Goal: Task Accomplishment & Management: Use online tool/utility

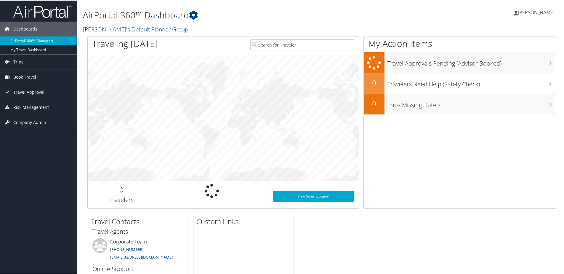
click at [19, 75] on span "Book Travel" at bounding box center [24, 76] width 23 height 15
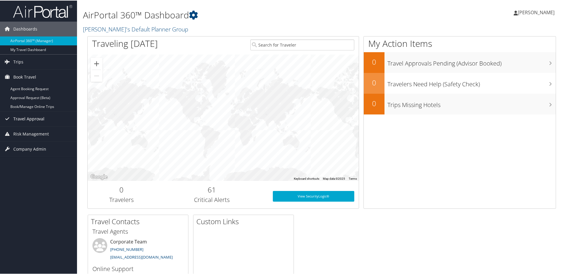
click at [29, 118] on span "Travel Approval" at bounding box center [28, 118] width 31 height 15
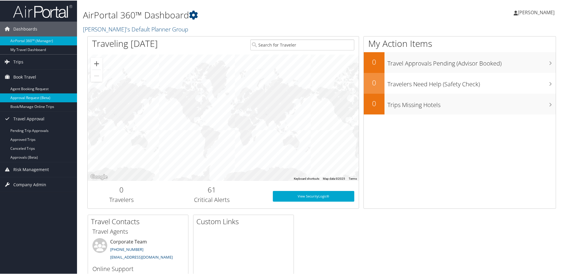
click at [22, 101] on link "Approval Request (Beta)" at bounding box center [38, 97] width 77 height 9
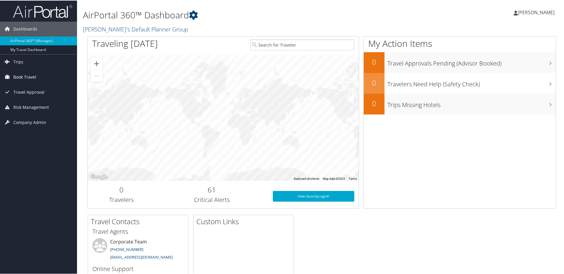
click at [15, 73] on span "Book Travel" at bounding box center [24, 76] width 23 height 15
click at [28, 120] on span "Travel Approval" at bounding box center [28, 118] width 31 height 15
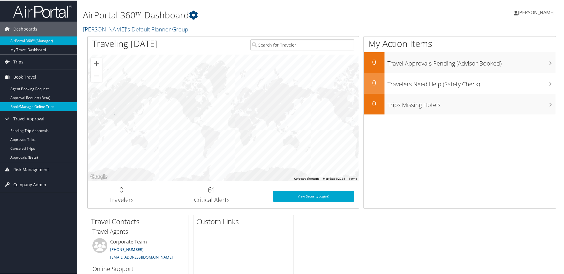
click at [20, 104] on link "Book/Manage Online Trips" at bounding box center [38, 106] width 77 height 9
